Goal: Transaction & Acquisition: Book appointment/travel/reservation

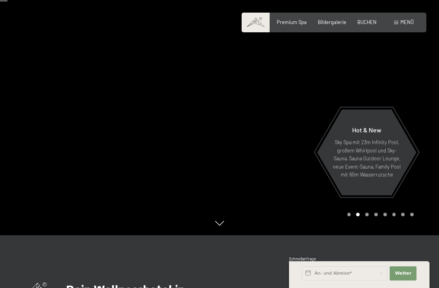
scroll to position [53, 0]
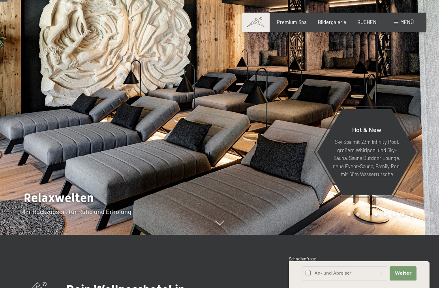
click at [422, 212] on div at bounding box center [328, 91] width 219 height 288
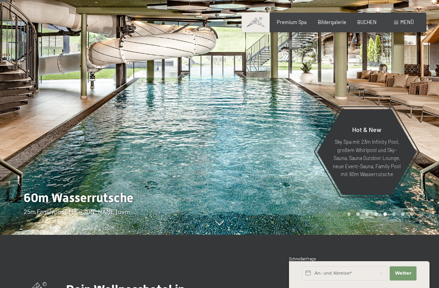
click at [424, 221] on div at bounding box center [328, 91] width 219 height 288
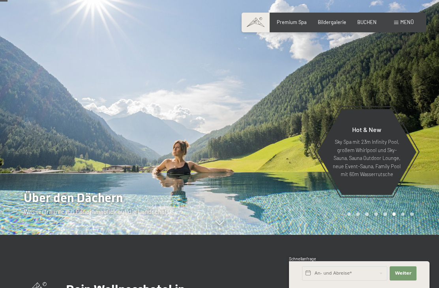
click at [422, 224] on div at bounding box center [328, 91] width 219 height 288
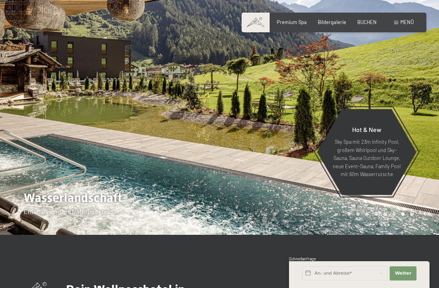
click at [420, 228] on div at bounding box center [328, 91] width 219 height 288
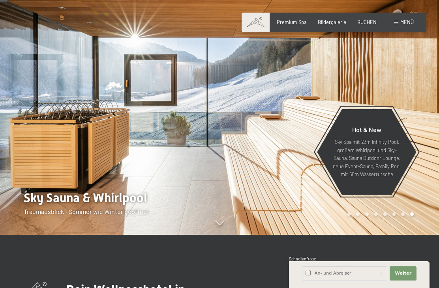
click at [419, 225] on div at bounding box center [328, 91] width 219 height 288
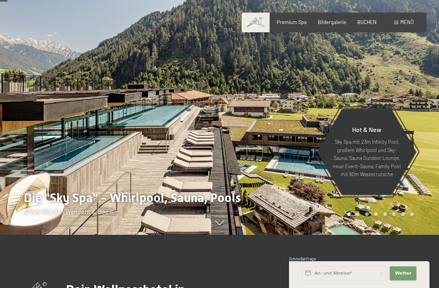
click at [419, 227] on div at bounding box center [328, 91] width 219 height 288
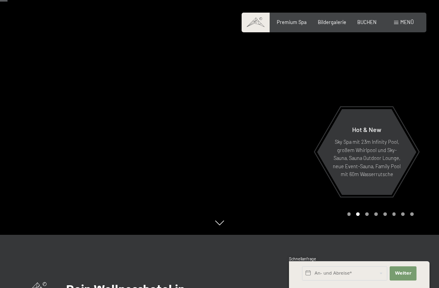
click at [421, 225] on div at bounding box center [328, 91] width 219 height 288
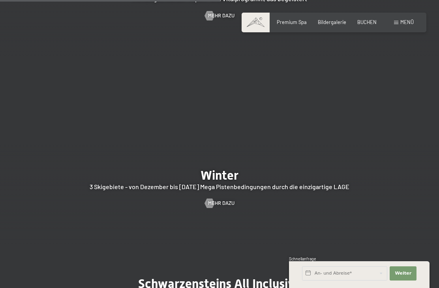
scroll to position [1376, 0]
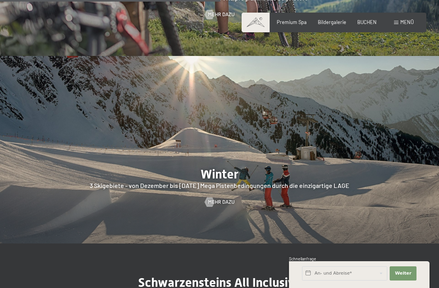
click at [220, 206] on span "Mehr dazu" at bounding box center [221, 202] width 26 height 7
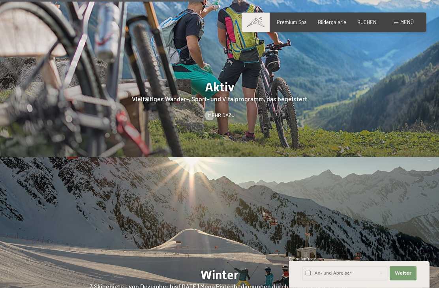
scroll to position [1275, 0]
click at [218, 117] on link "Mehr dazu" at bounding box center [220, 115] width 30 height 7
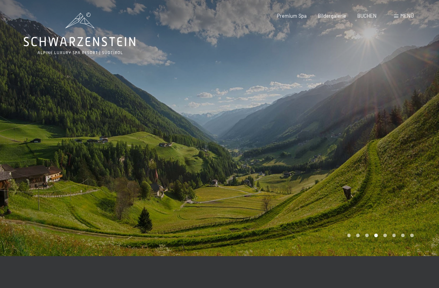
scroll to position [2, 0]
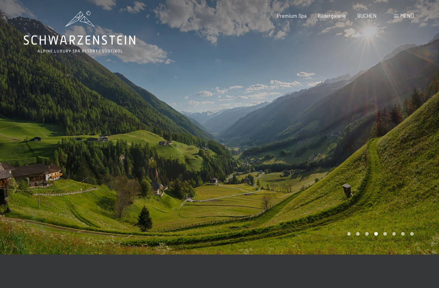
click at [417, 173] on div at bounding box center [328, 126] width 219 height 256
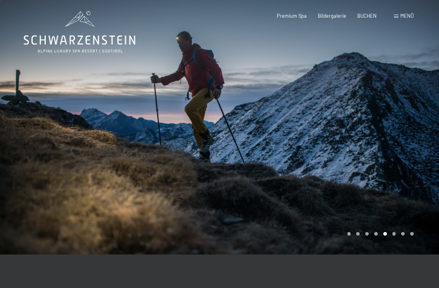
click at [414, 173] on div at bounding box center [328, 126] width 219 height 256
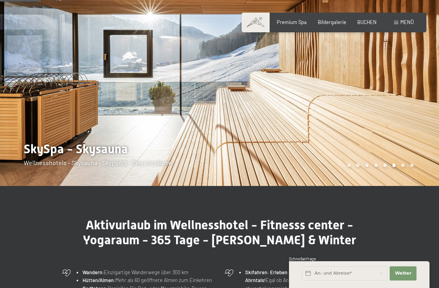
scroll to position [0, 0]
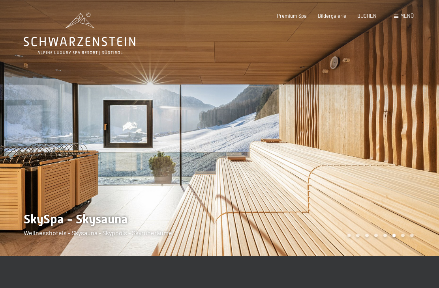
click at [405, 15] on span "Menü" at bounding box center [406, 16] width 13 height 6
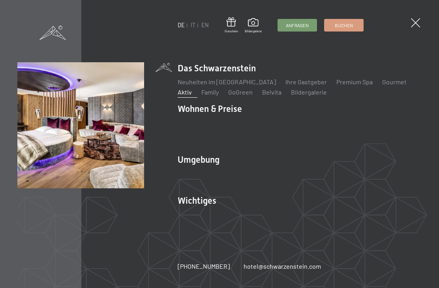
click at [308, 123] on link "Angebote" at bounding box center [307, 122] width 28 height 7
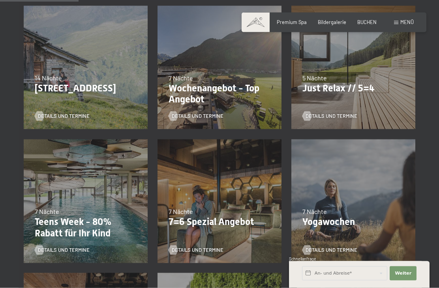
scroll to position [206, 0]
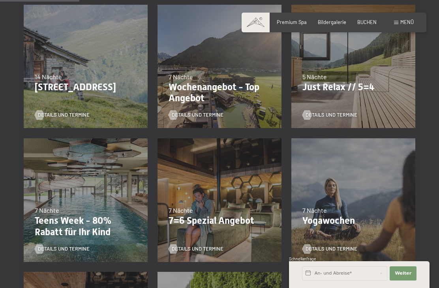
click at [199, 114] on span "Details und Termine" at bounding box center [198, 115] width 52 height 7
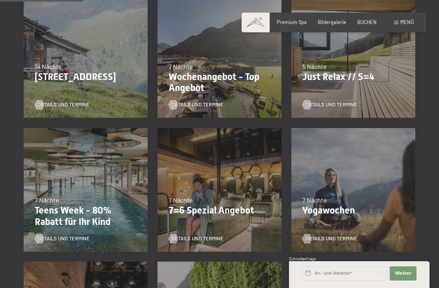
scroll to position [216, 0]
click at [204, 237] on span "Details und Termine" at bounding box center [198, 238] width 52 height 7
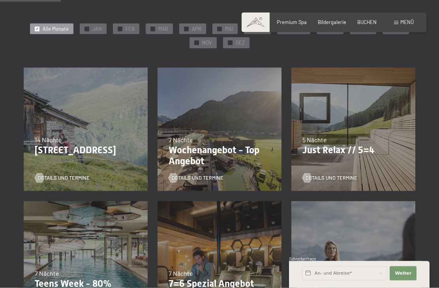
scroll to position [161, 0]
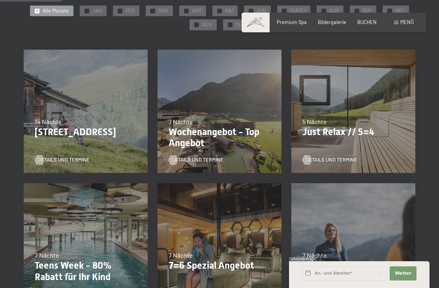
click at [214, 134] on p "Wochenangebot - Top Angebot" at bounding box center [219, 138] width 102 height 23
click at [201, 157] on span "Details und Termine" at bounding box center [198, 160] width 52 height 7
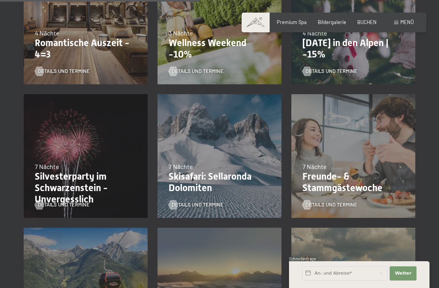
scroll to position [519, 0]
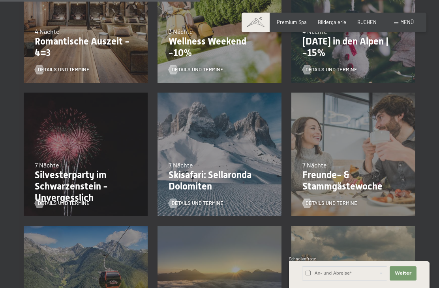
click at [342, 200] on span "Details und Termine" at bounding box center [331, 203] width 52 height 7
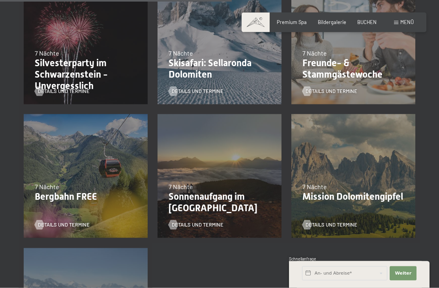
scroll to position [626, 0]
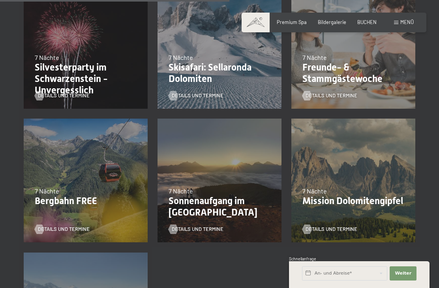
click at [59, 229] on span "Details und Termine" at bounding box center [64, 229] width 52 height 7
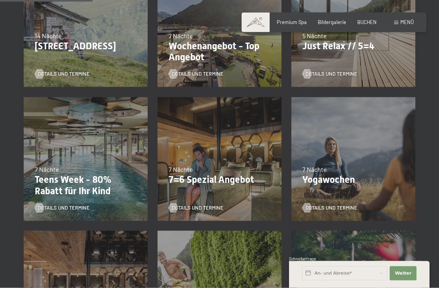
scroll to position [247, 0]
click at [202, 205] on span "Details und Termine" at bounding box center [198, 207] width 52 height 7
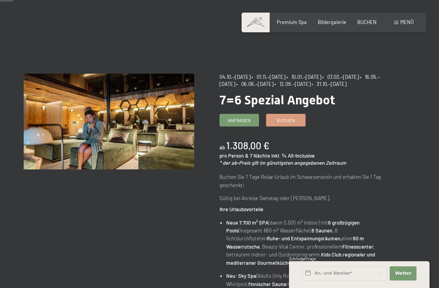
scroll to position [23, 0]
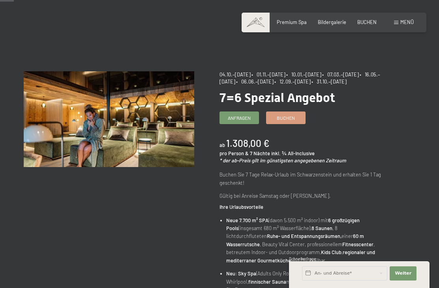
click at [287, 121] on span "Buchen" at bounding box center [286, 118] width 18 height 7
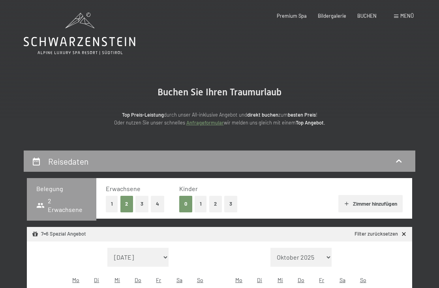
select select "2025-10-01"
select select "2025-11-01"
select select "2025-10-01"
select select "2025-11-01"
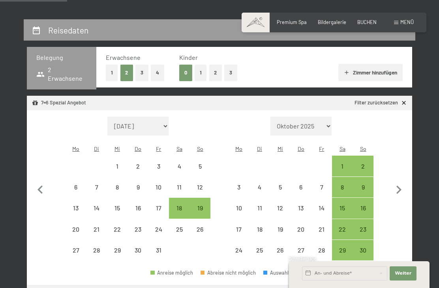
scroll to position [134, 0]
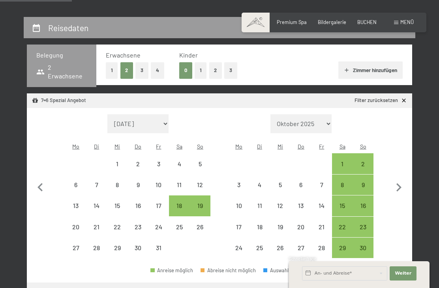
click at [399, 183] on icon "button" at bounding box center [398, 187] width 5 height 8
select select "[DATE]"
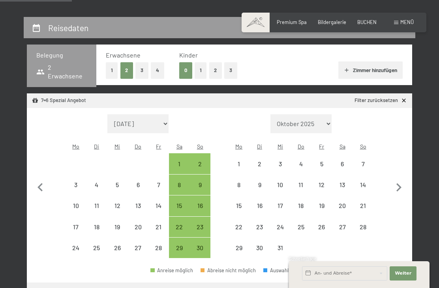
select select "[DATE]"
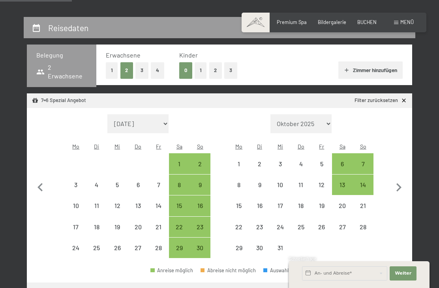
click at [400, 179] on icon "button" at bounding box center [398, 187] width 17 height 17
select select "[DATE]"
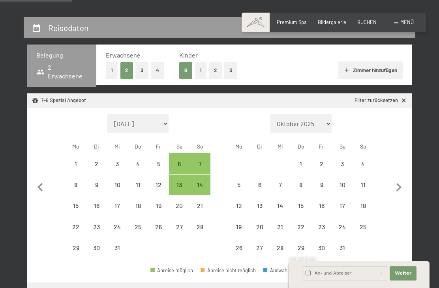
select select "2025-12-01"
select select "2026-01-01"
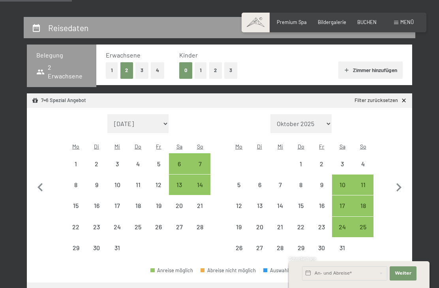
click at [365, 203] on div "18" at bounding box center [362, 212] width 19 height 19
select select "2025-12-01"
select select "2026-01-01"
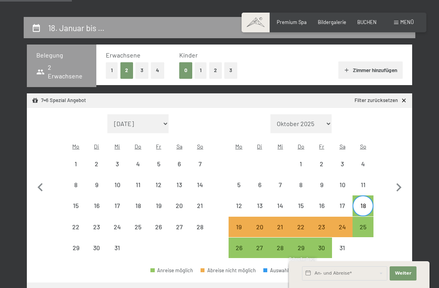
click at [367, 224] on div "25" at bounding box center [362, 233] width 19 height 19
select select "2025-12-01"
select select "2026-01-01"
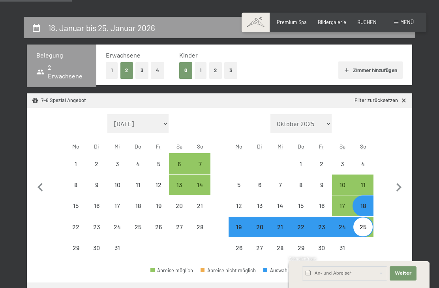
select select "2025-10-01"
select select "2025-11-01"
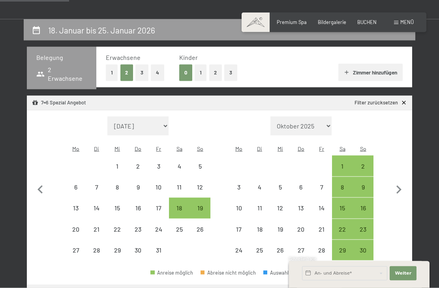
scroll to position [123, 0]
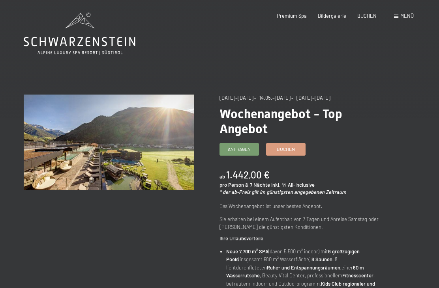
click at [283, 151] on link "Buchen" at bounding box center [285, 150] width 39 height 12
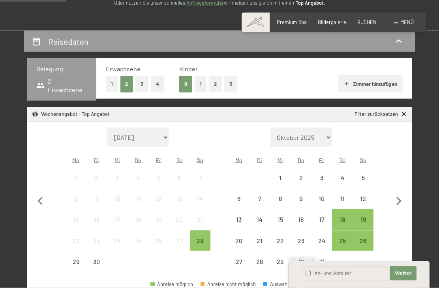
scroll to position [123, 0]
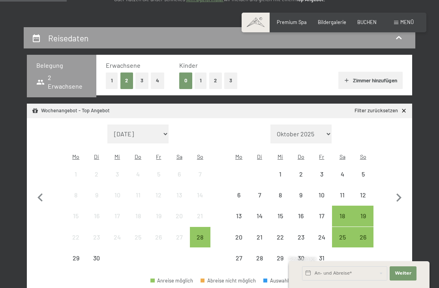
click at [398, 190] on icon "button" at bounding box center [398, 198] width 17 height 17
select select "[DATE]"
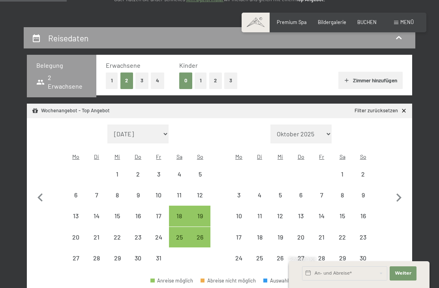
select select "[DATE]"
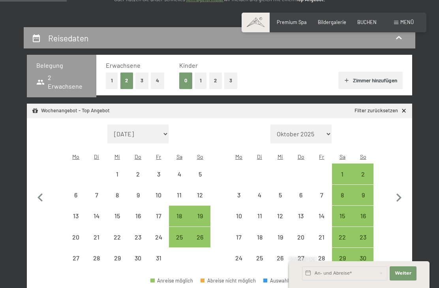
click at [395, 190] on icon "button" at bounding box center [398, 198] width 17 height 17
select select "[DATE]"
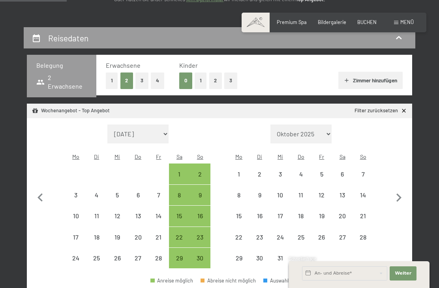
select select "[DATE]"
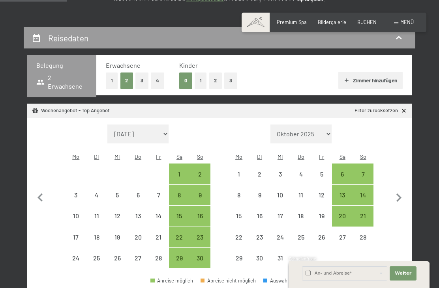
click at [394, 190] on icon "button" at bounding box center [398, 198] width 17 height 17
select select "2025-12-01"
select select "2026-01-01"
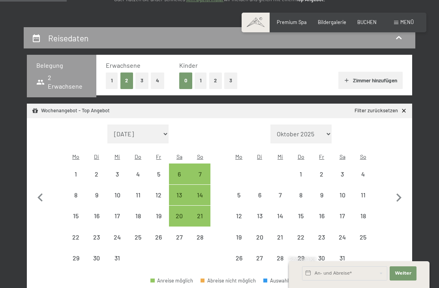
select select "2025-12-01"
select select "2026-01-01"
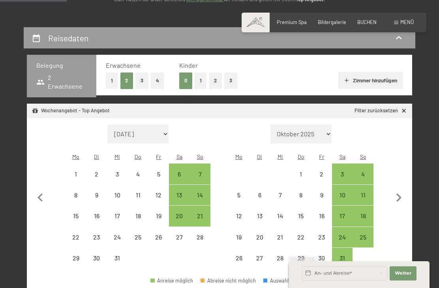
click at [362, 213] on div "18" at bounding box center [362, 222] width 19 height 19
select select "2025-12-01"
select select "2026-01-01"
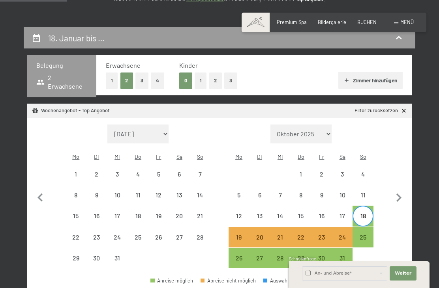
click at [366, 234] on div "25" at bounding box center [362, 243] width 19 height 19
select select "2025-12-01"
select select "2026-01-01"
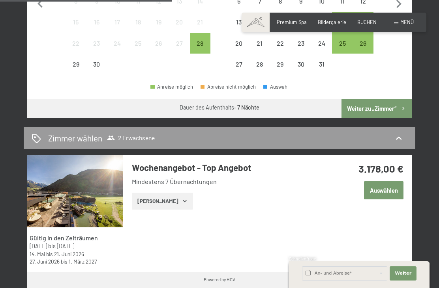
scroll to position [317, 0]
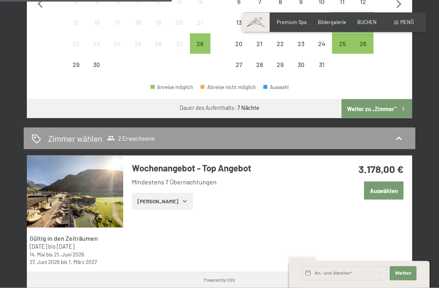
click at [161, 193] on button "Zeige Zimmer" at bounding box center [162, 201] width 61 height 17
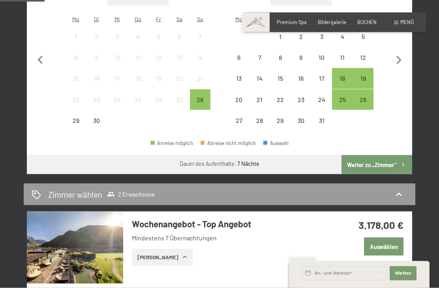
scroll to position [247, 0]
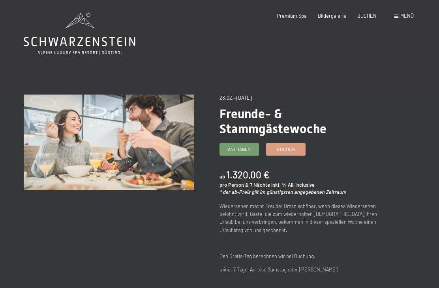
click at [293, 151] on link "Buchen" at bounding box center [285, 150] width 39 height 12
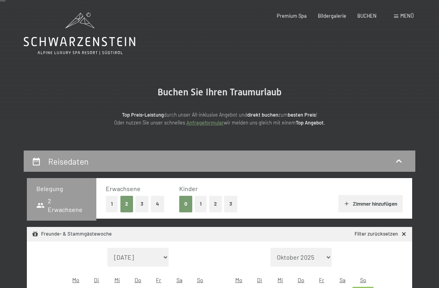
select select "[DATE]"
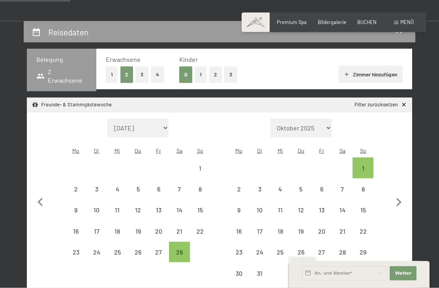
click at [394, 196] on icon "button" at bounding box center [398, 202] width 17 height 17
select select "[DATE]"
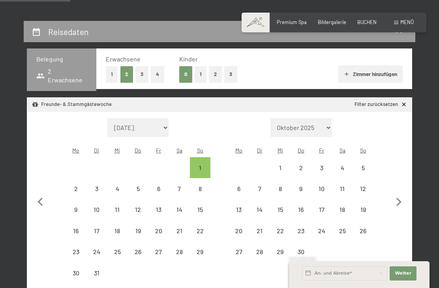
click at [393, 196] on icon "button" at bounding box center [398, 202] width 17 height 17
select select "[DATE]"
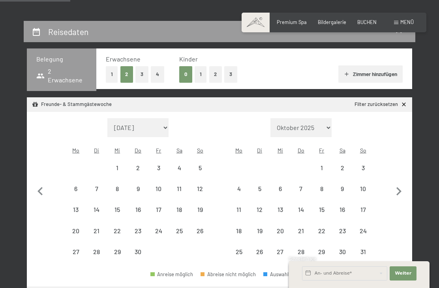
select select "[DATE]"
click at [44, 191] on icon "button" at bounding box center [40, 191] width 17 height 17
select select "[DATE]"
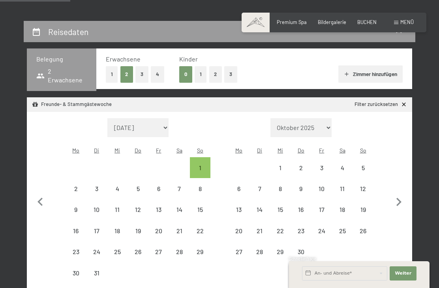
click at [36, 181] on button "button" at bounding box center [40, 201] width 17 height 166
select select "2026-02-01"
select select "2026-03-01"
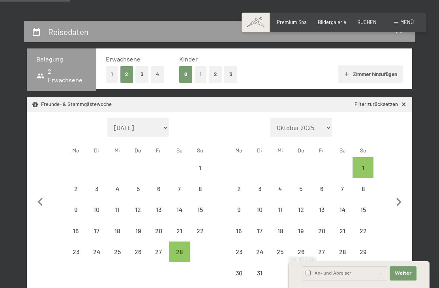
click at [179, 249] on div "28" at bounding box center [179, 258] width 19 height 19
select select "2026-02-01"
select select "2026-03-01"
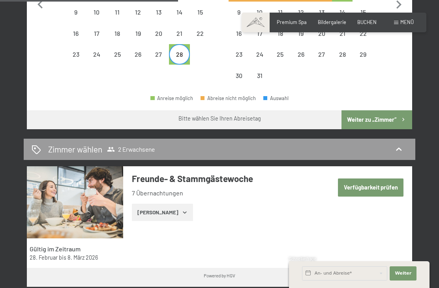
scroll to position [328, 0]
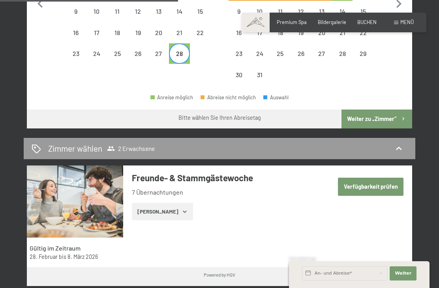
click at [379, 178] on button "Verfügbarkeit prüfen" at bounding box center [370, 187] width 65 height 18
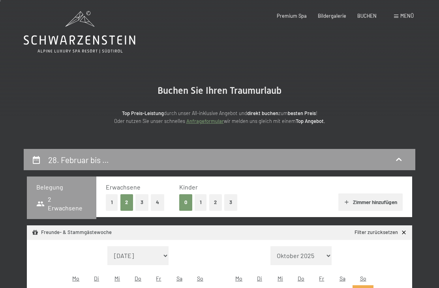
scroll to position [0, 0]
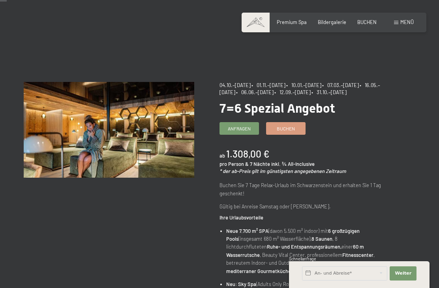
scroll to position [12, 0]
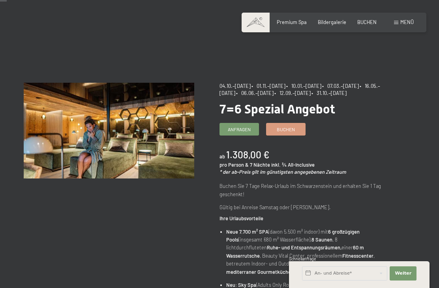
click at [291, 135] on link "Buchen" at bounding box center [285, 129] width 39 height 12
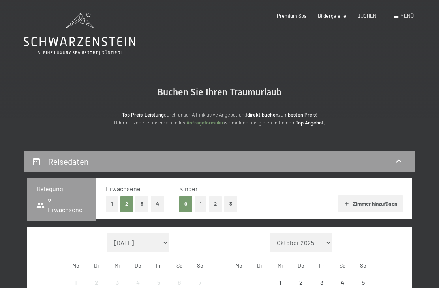
select select "2025-10-01"
select select "2025-11-01"
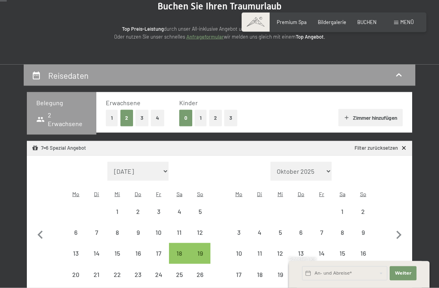
select select "2025-10-01"
select select "2025-11-01"
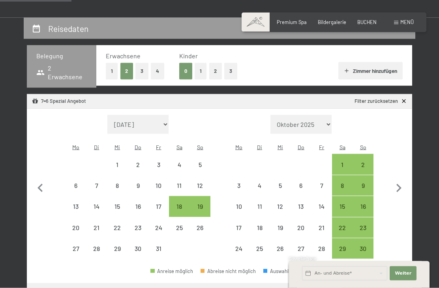
click at [398, 180] on icon "button" at bounding box center [398, 188] width 17 height 17
select select "2025-11-01"
select select "2025-12-01"
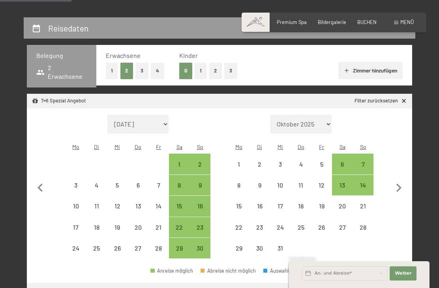
click at [402, 180] on icon "button" at bounding box center [398, 188] width 17 height 17
select select "2025-12-01"
select select "2026-01-01"
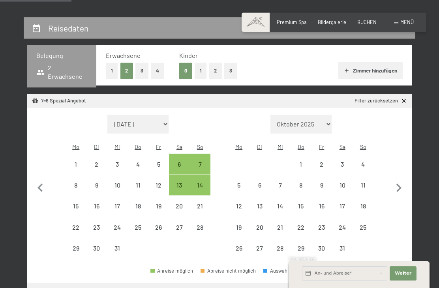
select select "2025-12-01"
select select "2026-01-01"
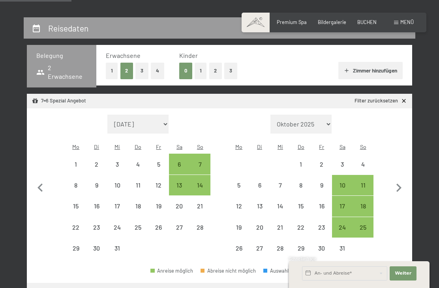
click at [366, 203] on div "18" at bounding box center [362, 212] width 19 height 19
select select "2025-12-01"
select select "2026-01-01"
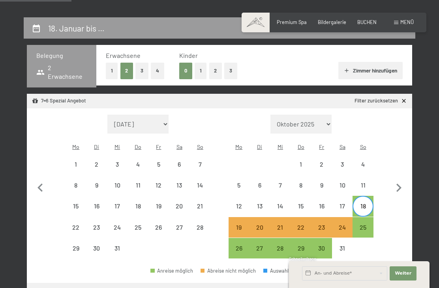
click at [366, 224] on div "25" at bounding box center [362, 233] width 19 height 19
select select "2025-12-01"
select select "2026-01-01"
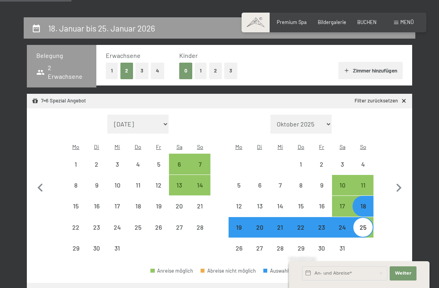
select select "2025-10-01"
select select "2025-11-01"
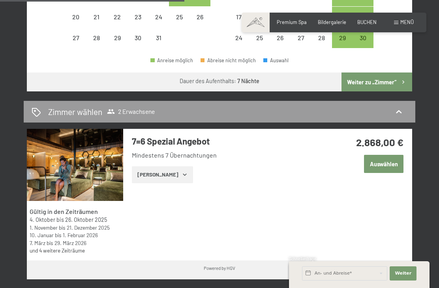
scroll to position [344, 0]
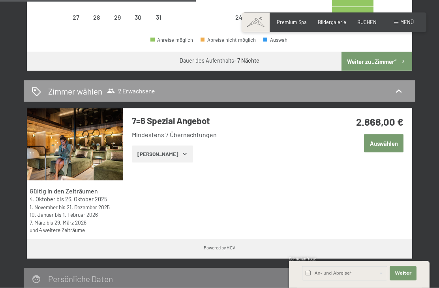
click at [166, 146] on button "Zeige Zimmer" at bounding box center [162, 154] width 61 height 17
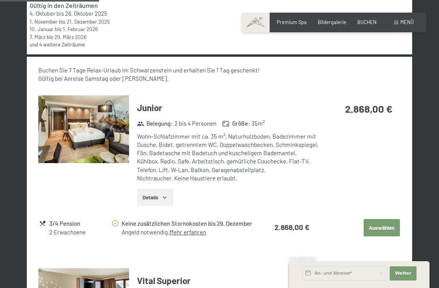
scroll to position [551, 0]
click at [192, 229] on link "Mehr erfahren" at bounding box center [187, 231] width 37 height 7
click at [188, 228] on link "Mehr erfahren" at bounding box center [187, 231] width 37 height 7
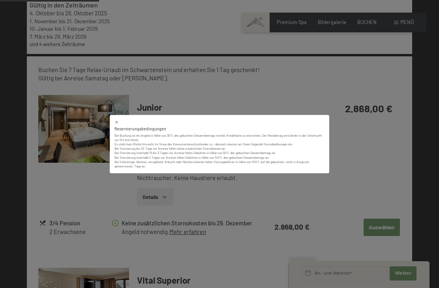
click at [118, 124] on icon at bounding box center [116, 122] width 4 height 4
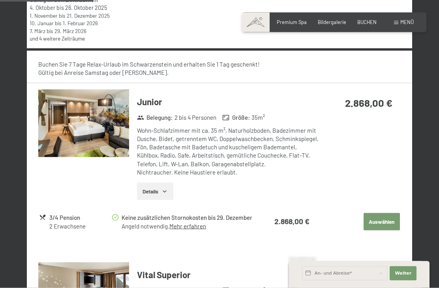
scroll to position [494, 0]
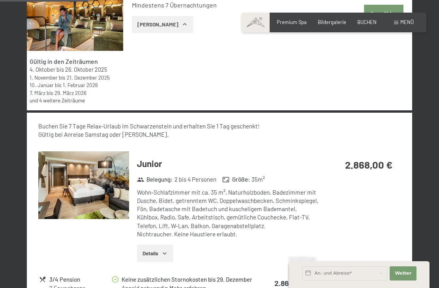
click at [157, 249] on button "Details" at bounding box center [155, 253] width 36 height 17
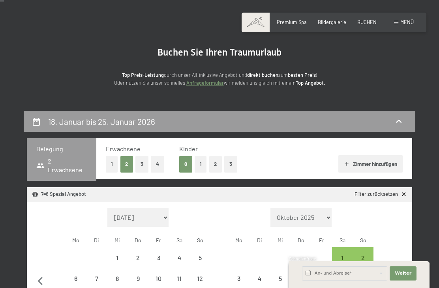
scroll to position [0, 0]
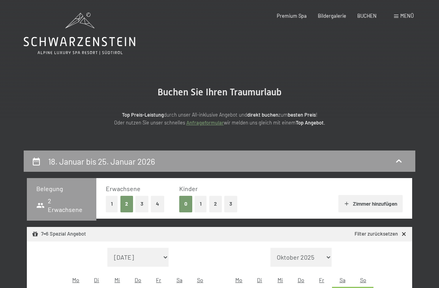
select select "2026-01-01"
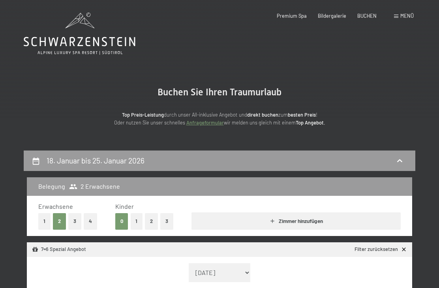
select select "2026-02-01"
select select "2026-01-01"
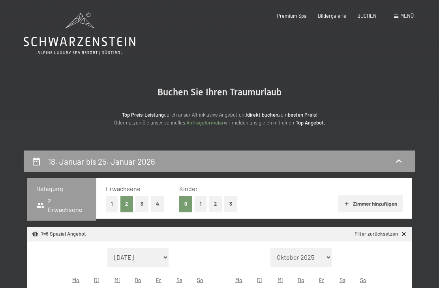
select select "2026-01-01"
select select "2026-02-01"
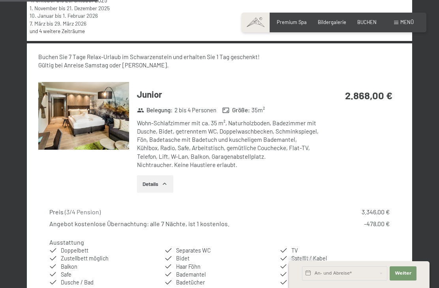
scroll to position [563, 0]
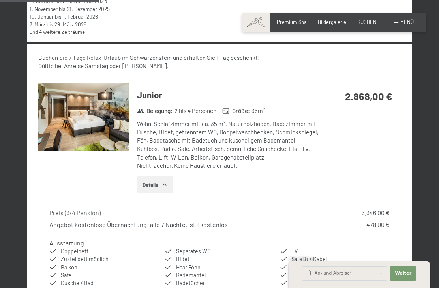
click at [149, 171] on span "Einwilligung Marketing*" at bounding box center [175, 167] width 65 height 8
click at [139, 171] on input "Einwilligung Marketing*" at bounding box center [135, 167] width 8 height 8
checkbox input "false"
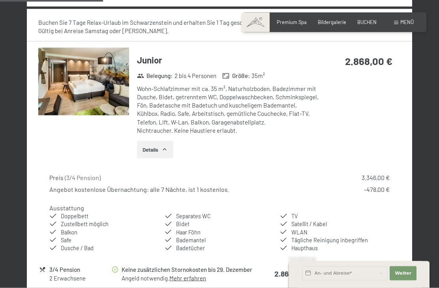
scroll to position [599, 0]
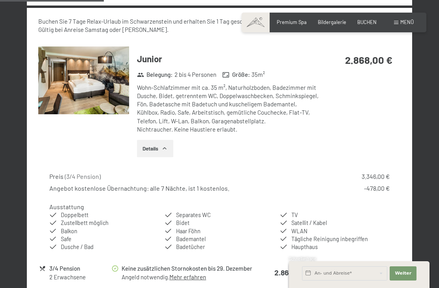
click at [189, 275] on link "Mehr erfahren" at bounding box center [187, 277] width 37 height 7
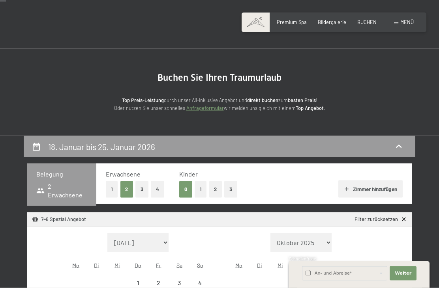
scroll to position [0, 0]
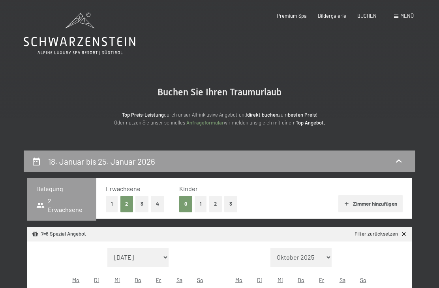
click at [401, 18] on span "Menü" at bounding box center [406, 16] width 13 height 6
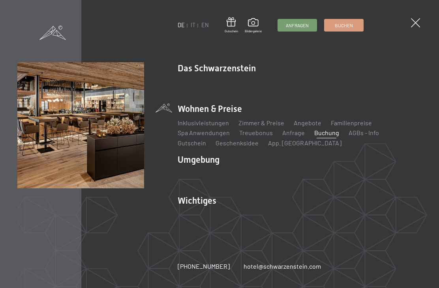
click at [338, 85] on link "Premium Spa" at bounding box center [354, 81] width 36 height 7
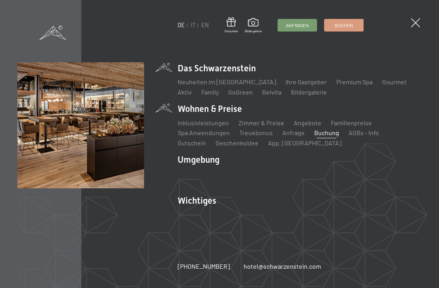
click at [338, 86] on link "Premium Spa" at bounding box center [354, 81] width 36 height 7
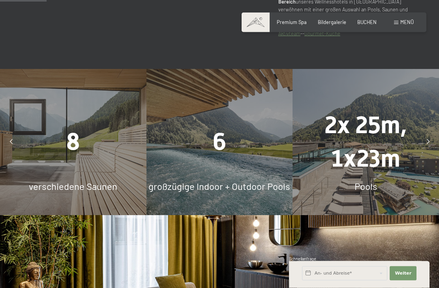
scroll to position [463, 0]
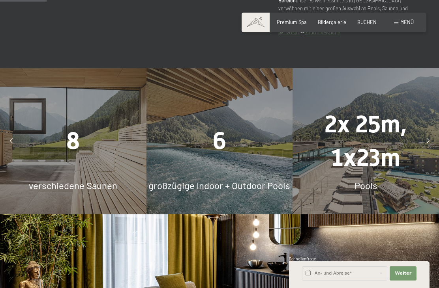
click at [377, 161] on span "2x 25m, 1x23m" at bounding box center [365, 140] width 82 height 61
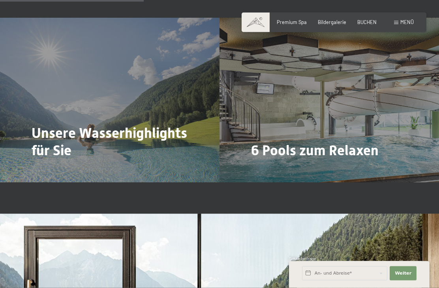
scroll to position [1428, 0]
click at [56, 168] on span "Mehr dazu" at bounding box center [48, 171] width 26 height 7
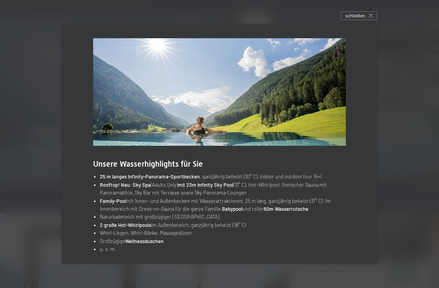
scroll to position [1428, 0]
click at [366, 20] on div "schließen" at bounding box center [358, 15] width 37 height 9
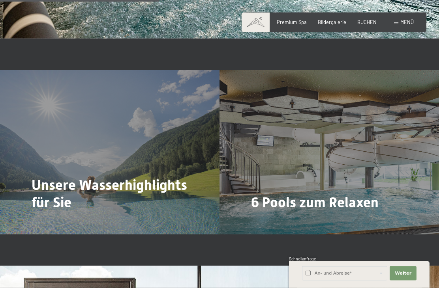
scroll to position [1376, 0]
click at [264, 220] on span "Mehr dazu" at bounding box center [267, 223] width 26 height 7
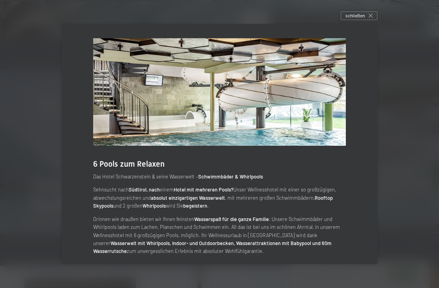
click at [362, 20] on div at bounding box center [219, 144] width 439 height 288
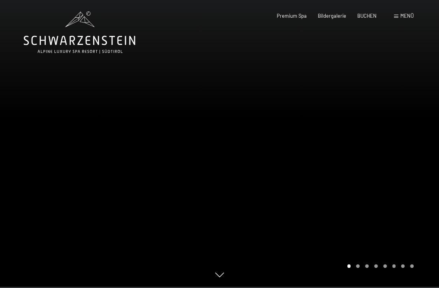
scroll to position [0, 0]
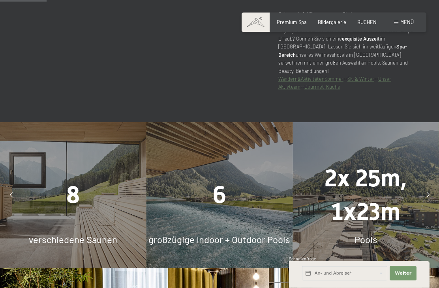
scroll to position [463, 0]
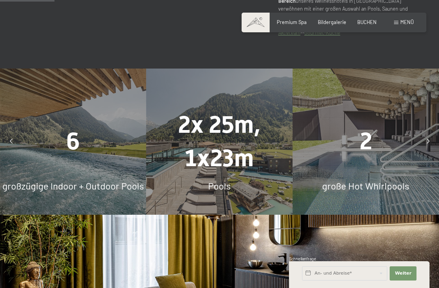
click at [236, 154] on span "2x 25m, 1x23m" at bounding box center [219, 141] width 82 height 61
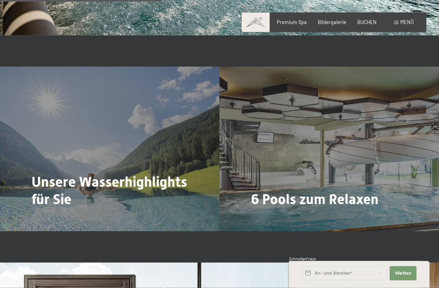
scroll to position [1379, 0]
click at [267, 217] on span "Mehr dazu" at bounding box center [267, 220] width 26 height 7
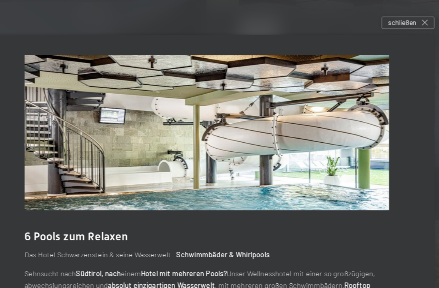
scroll to position [1489, 0]
click at [345, 19] on span "schließen" at bounding box center [354, 15] width 19 height 7
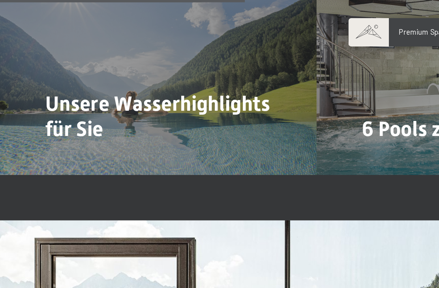
click at [49, 108] on span "Mehr dazu" at bounding box center [48, 111] width 26 height 7
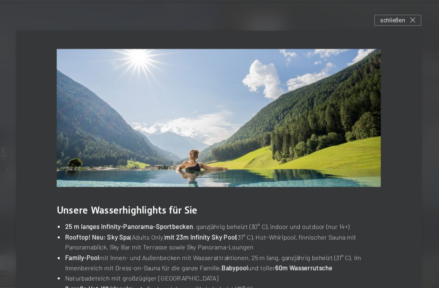
scroll to position [1416, 0]
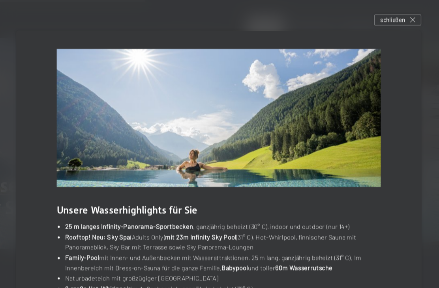
click at [345, 19] on span "schließen" at bounding box center [354, 15] width 19 height 7
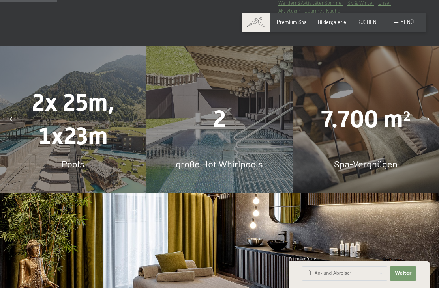
scroll to position [476, 0]
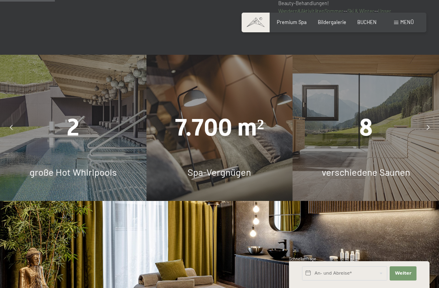
click at [402, 21] on span "Menü" at bounding box center [406, 22] width 13 height 6
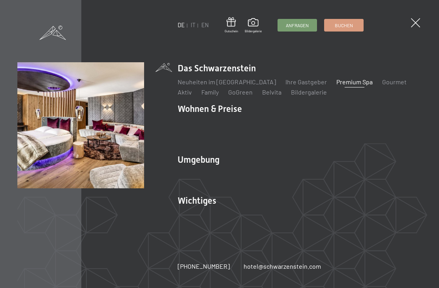
click at [256, 134] on link "Treuebonus" at bounding box center [256, 132] width 34 height 7
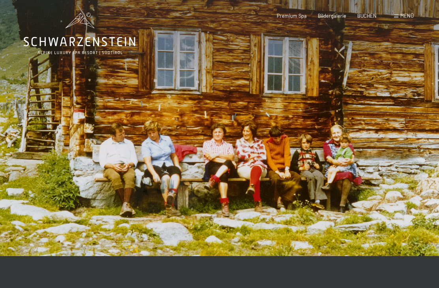
click at [399, 17] on div "Menü" at bounding box center [404, 16] width 20 height 7
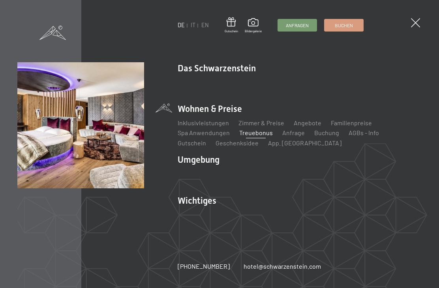
click at [202, 124] on link "Inklusivleistungen" at bounding box center [203, 122] width 51 height 7
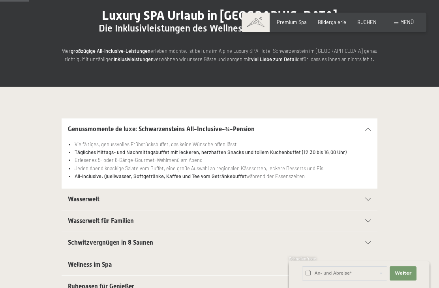
scroll to position [82, 0]
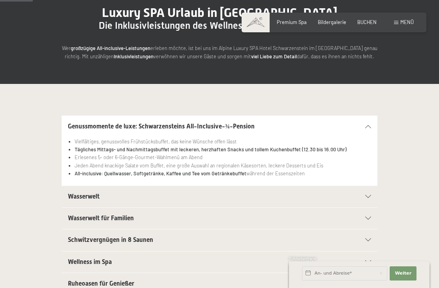
click at [371, 195] on icon at bounding box center [368, 196] width 6 height 3
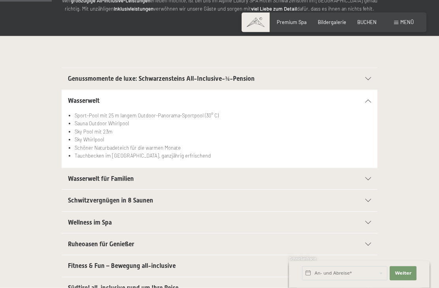
scroll to position [130, 0]
click at [366, 178] on icon at bounding box center [368, 178] width 6 height 3
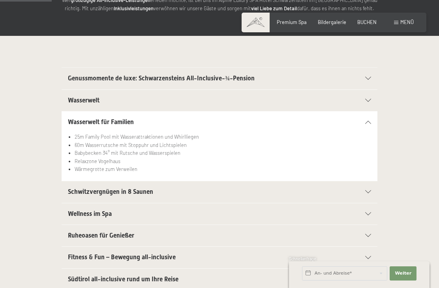
click at [368, 191] on icon at bounding box center [368, 192] width 6 height 3
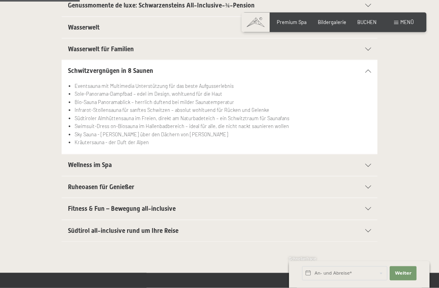
scroll to position [203, 0]
click at [370, 164] on icon at bounding box center [368, 165] width 6 height 3
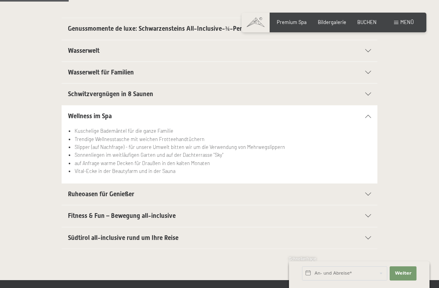
scroll to position [183, 0]
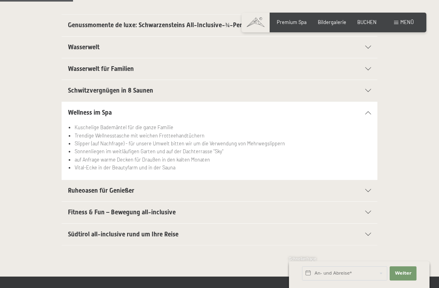
click at [368, 190] on icon at bounding box center [368, 190] width 6 height 3
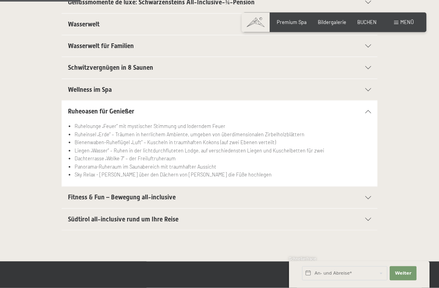
scroll to position [207, 0]
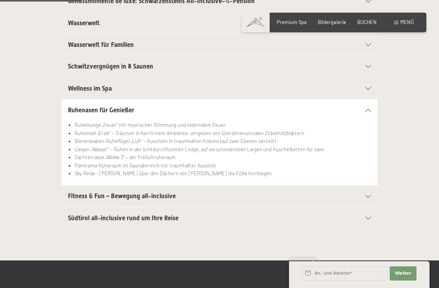
click at [376, 197] on section "Fitness & Fun – Bewegung all-inclusive Großer Fitnessraum mit neuesten Geräten …" at bounding box center [220, 196] width 316 height 22
click at [370, 195] on icon at bounding box center [368, 196] width 6 height 3
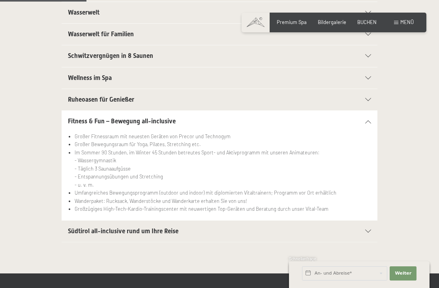
scroll to position [228, 0]
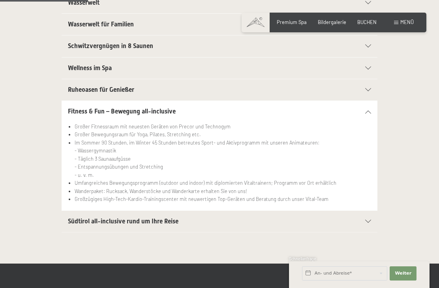
click at [368, 221] on icon at bounding box center [368, 221] width 6 height 3
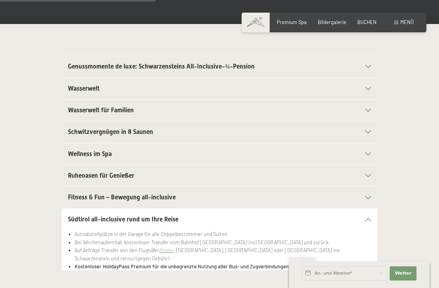
scroll to position [0, 0]
